Goal: Task Accomplishment & Management: Manage account settings

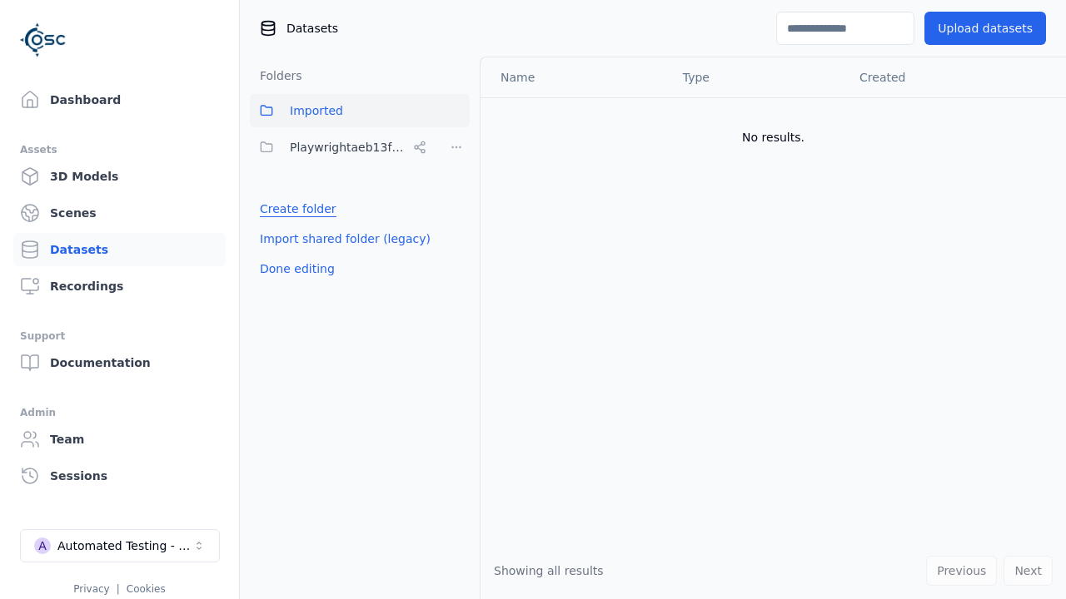
click at [294, 209] on link "Create folder" at bounding box center [298, 209] width 77 height 17
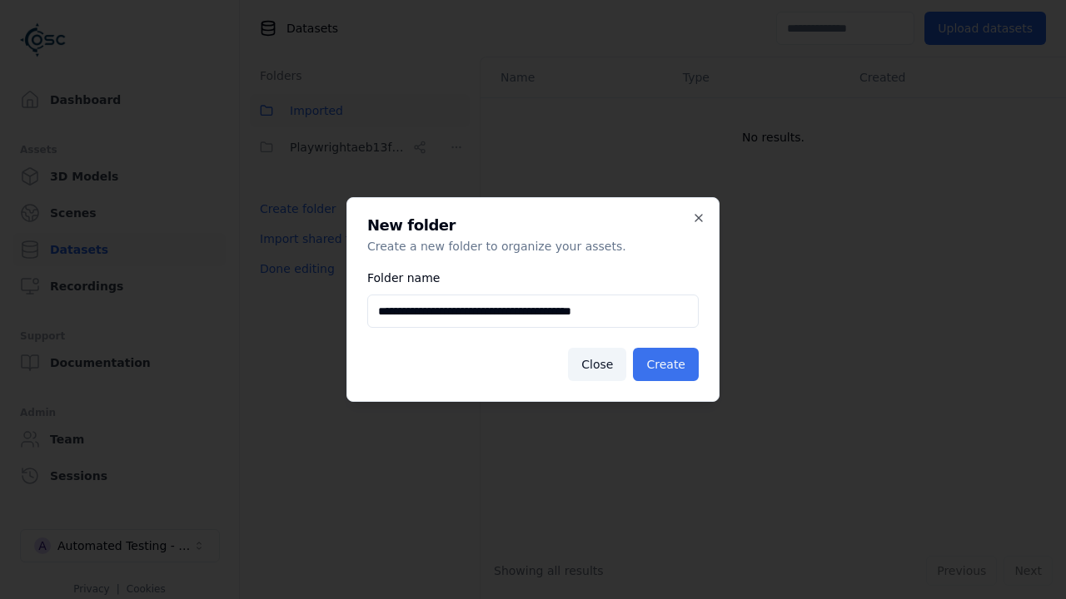
type input "**********"
click at [668, 365] on button "Create" at bounding box center [666, 364] width 66 height 33
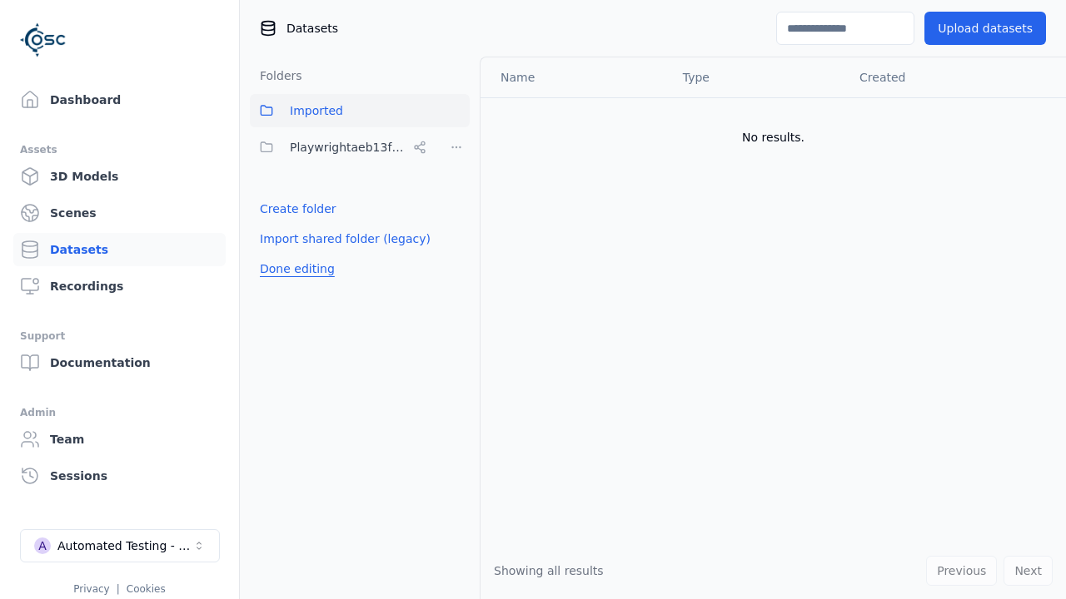
click at [294, 269] on button "Done editing" at bounding box center [297, 269] width 95 height 30
click at [279, 246] on button "Edit list" at bounding box center [281, 246] width 63 height 30
click at [456, 147] on html "Support Dashboard Assets 3D Models Scenes Datasets Recordings Support Documenta…" at bounding box center [533, 299] width 1066 height 599
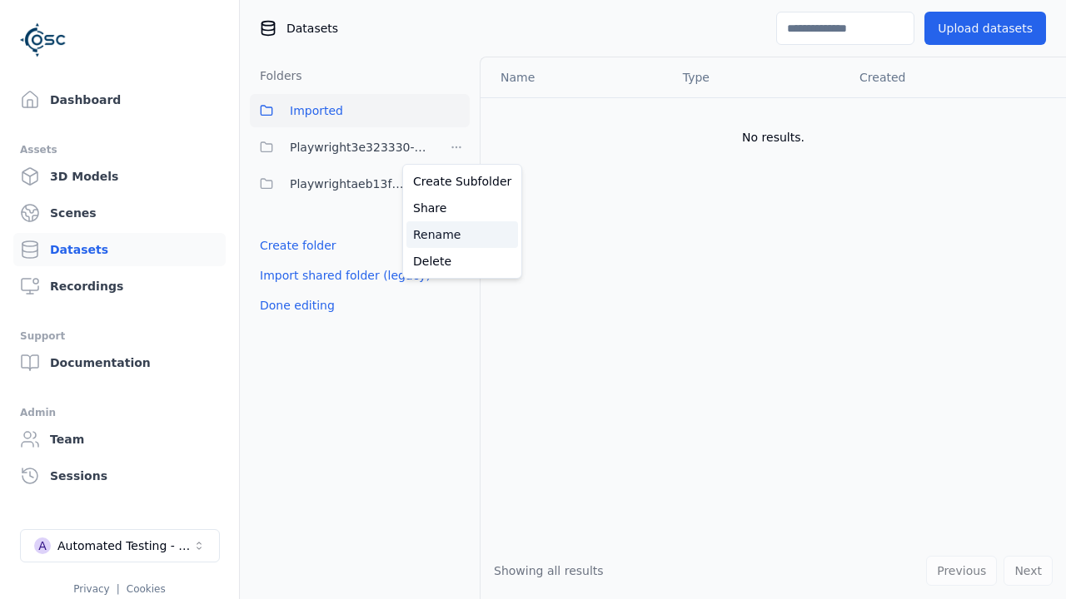
click at [455, 234] on div "Rename" at bounding box center [462, 234] width 112 height 27
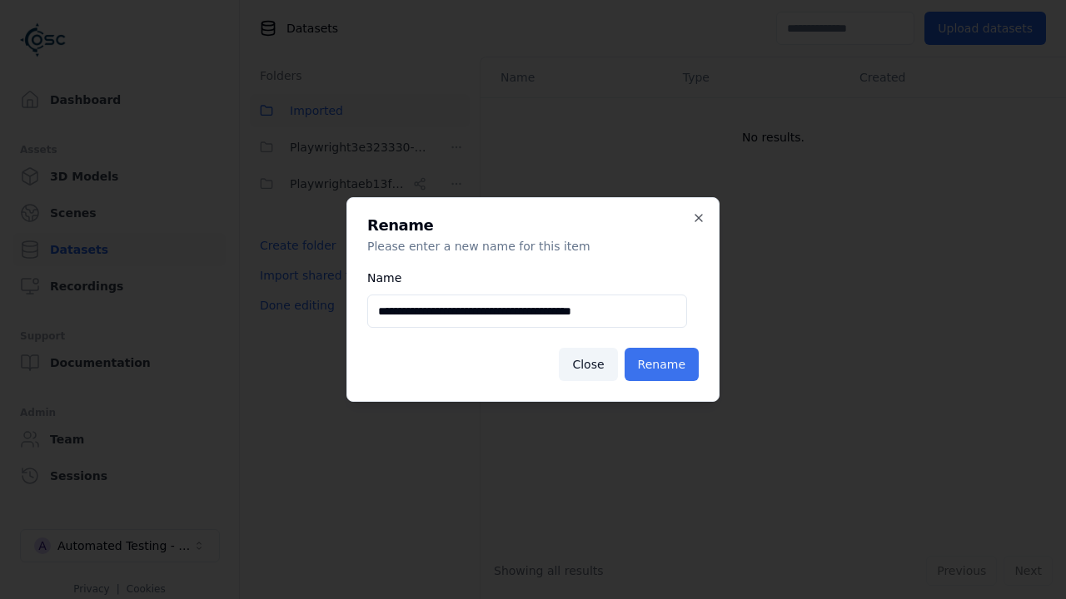
click at [526, 311] on input "**********" at bounding box center [527, 311] width 320 height 33
type input "**********"
click at [664, 365] on button "Rename" at bounding box center [661, 364] width 74 height 33
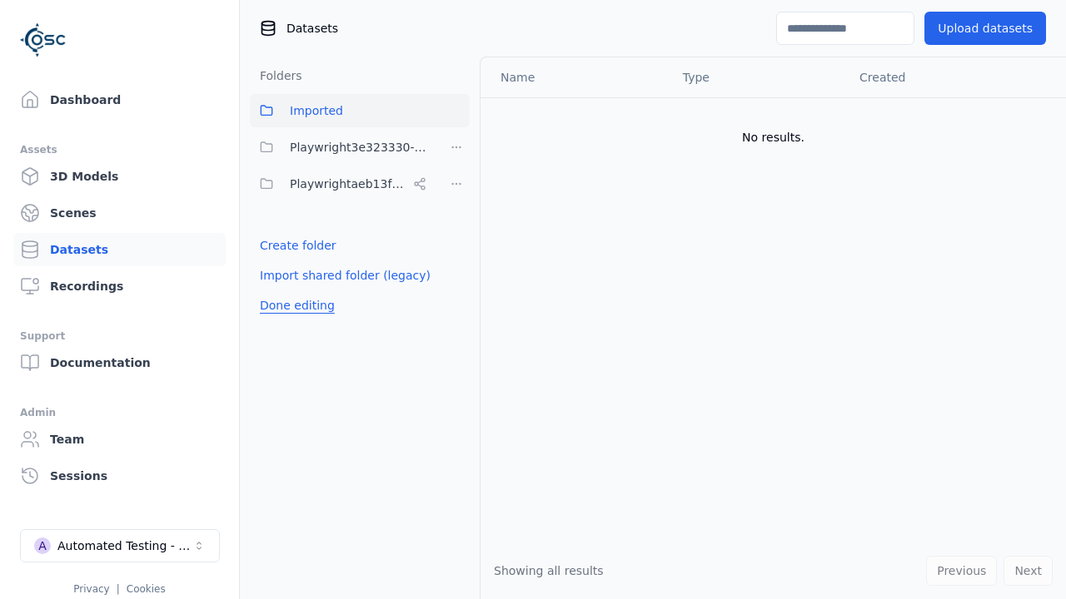
click at [294, 306] on button "Done editing" at bounding box center [297, 306] width 95 height 30
click at [279, 291] on button "Done editing" at bounding box center [297, 306] width 95 height 30
click at [456, 147] on html "Support Dashboard Assets 3D Models Scenes Datasets Recordings Support Documenta…" at bounding box center [533, 299] width 1066 height 599
click at [455, 261] on div "Delete" at bounding box center [462, 261] width 112 height 27
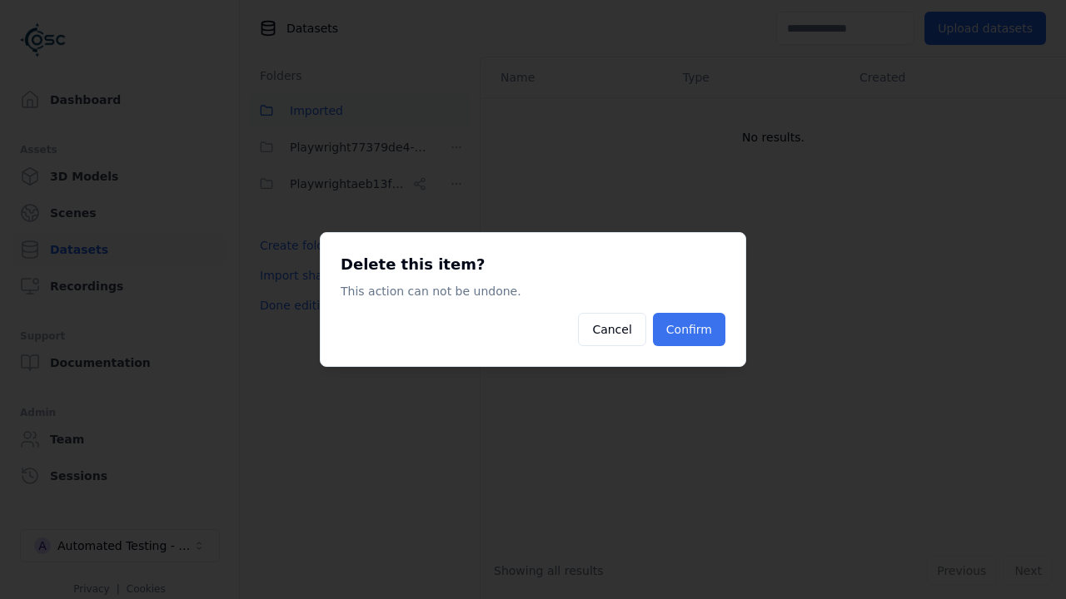
click at [690, 330] on button "Confirm" at bounding box center [689, 329] width 72 height 33
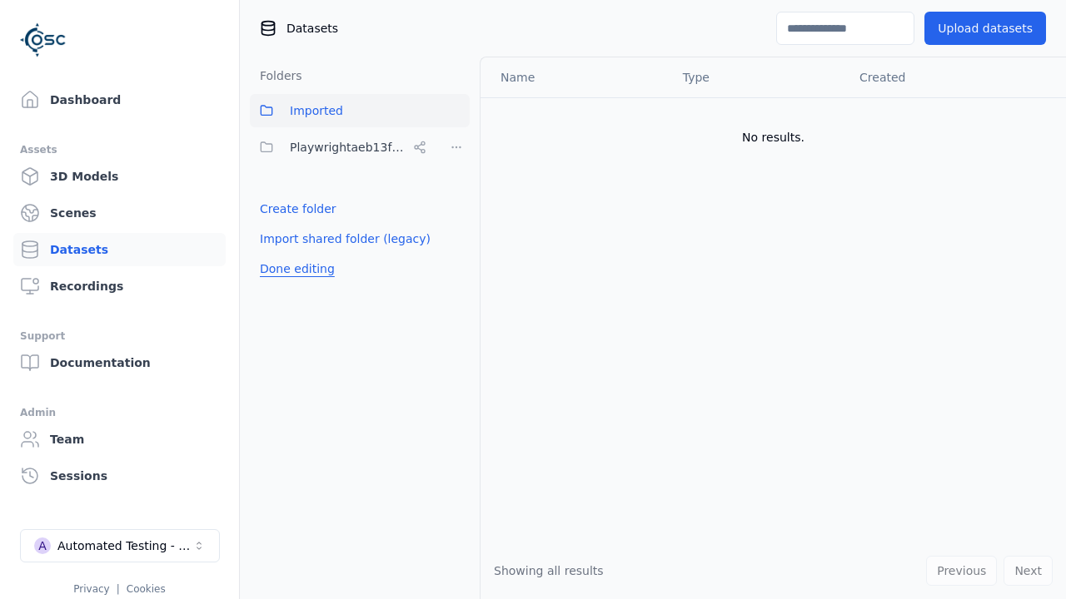
click at [294, 269] on button "Done editing" at bounding box center [297, 269] width 95 height 30
